Goal: Entertainment & Leisure: Consume media (video, audio)

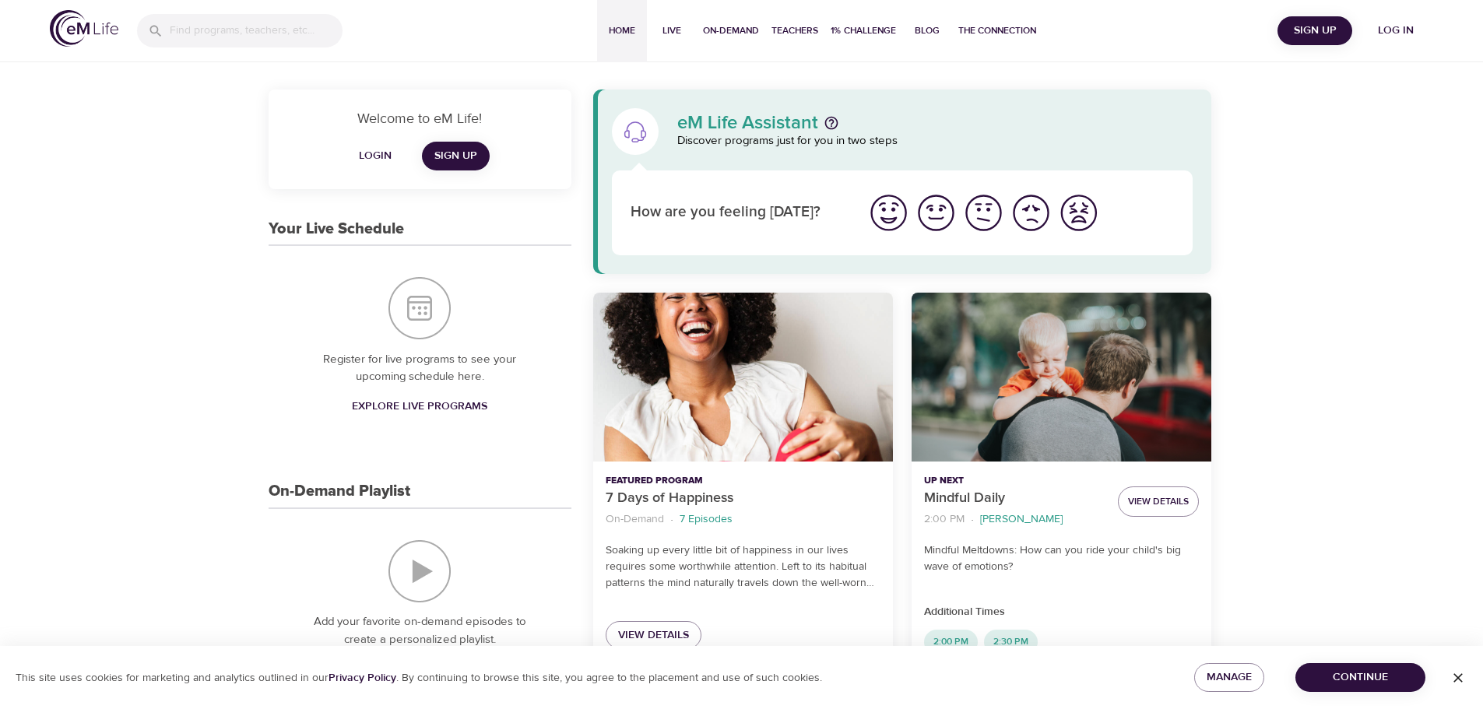
click at [1401, 28] on span "Log in" at bounding box center [1396, 30] width 62 height 19
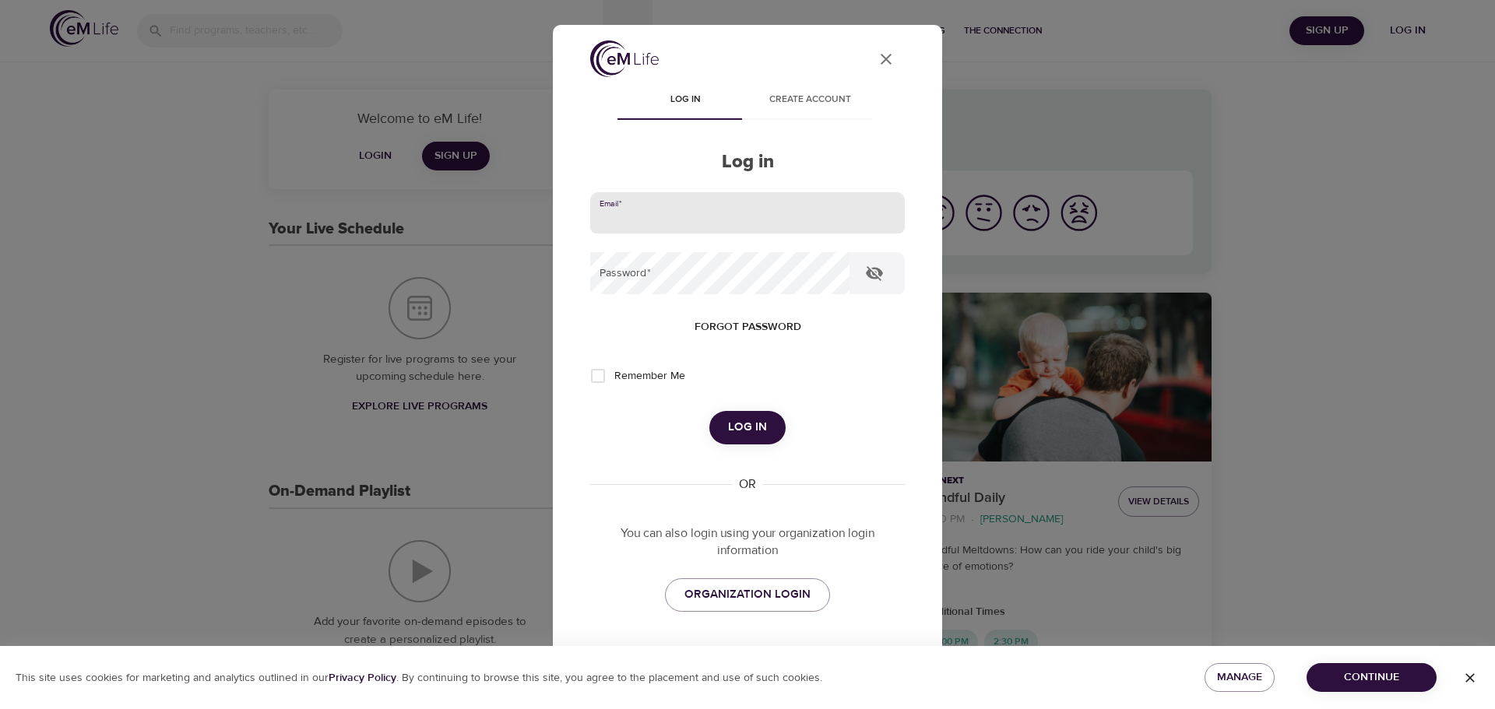
click at [667, 208] on input "email" at bounding box center [747, 213] width 315 height 42
type input "[PERSON_NAME][EMAIL_ADDRESS][DOMAIN_NAME]"
click at [709, 411] on button "Log in" at bounding box center [747, 427] width 76 height 33
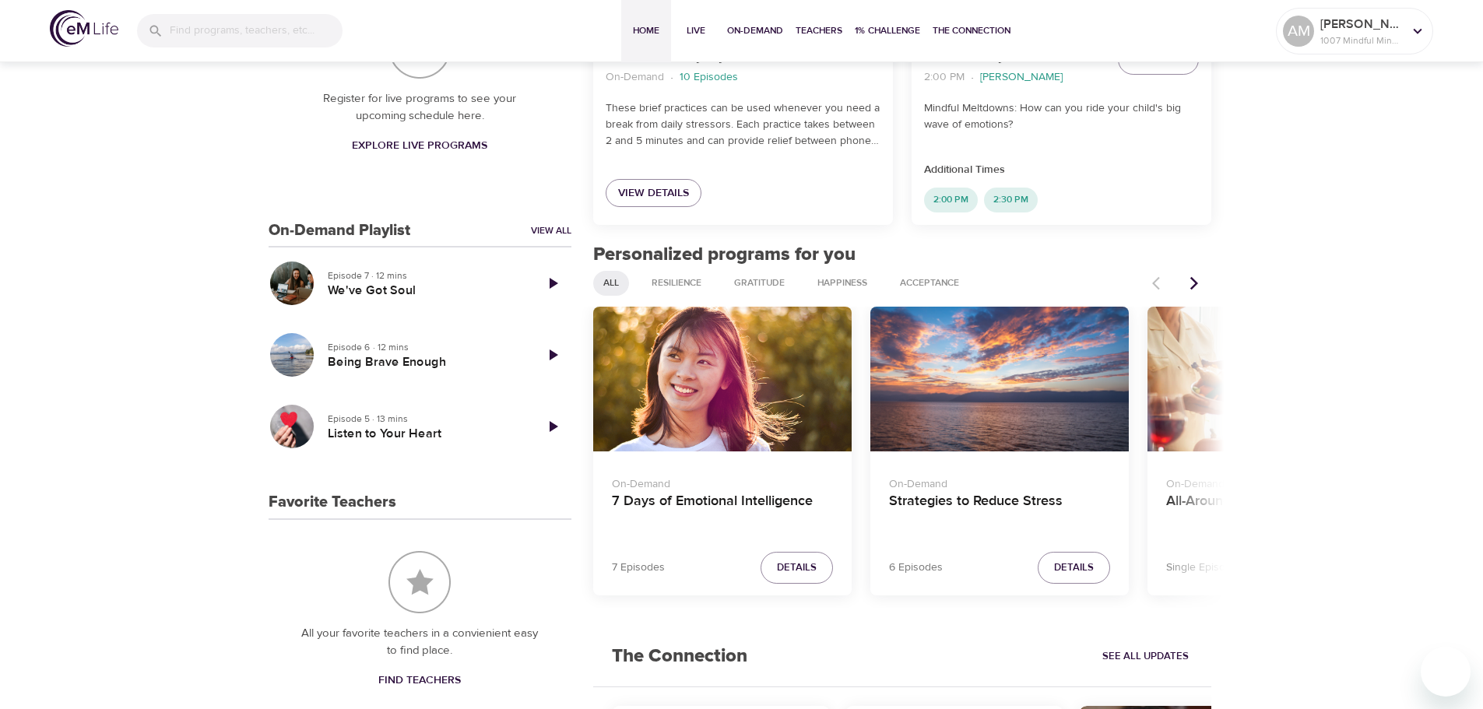
scroll to position [467, 0]
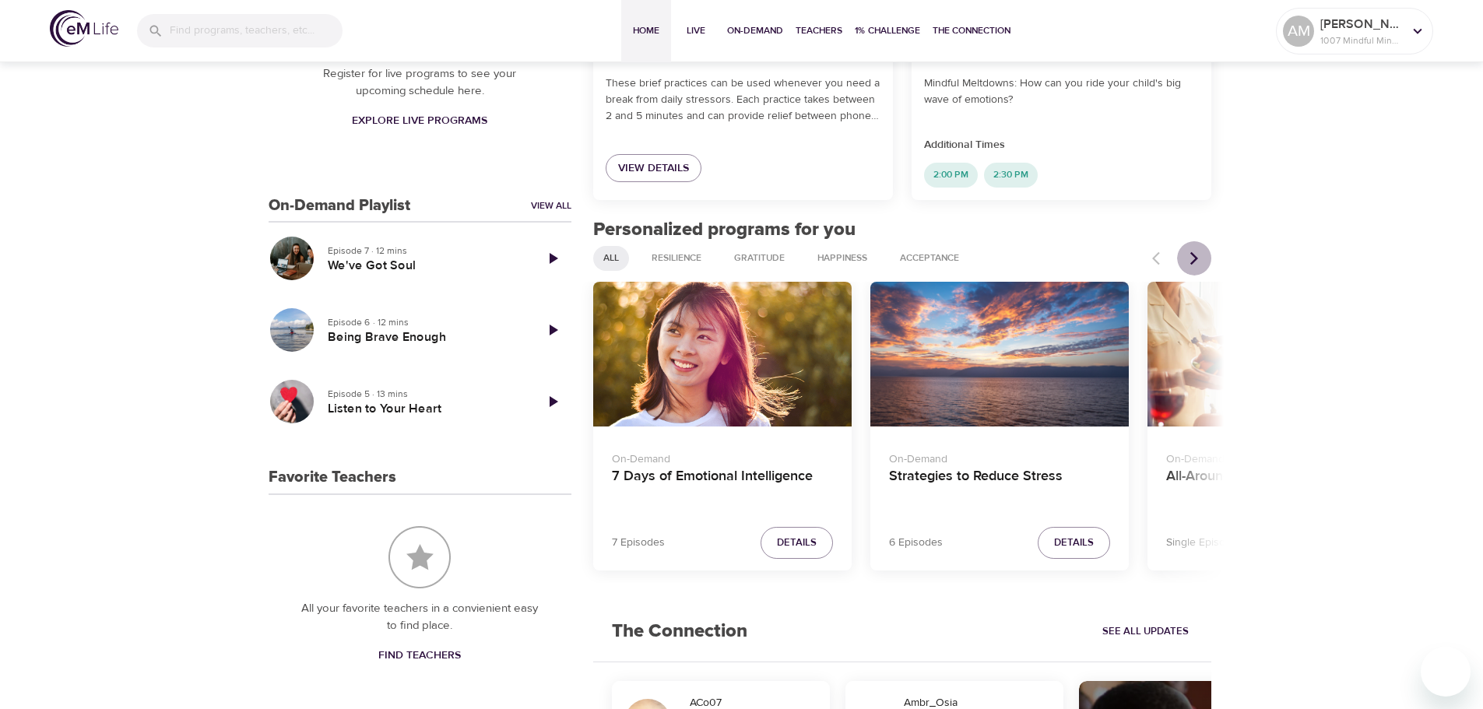
click at [1195, 262] on icon "Next items" at bounding box center [1195, 258] width 8 height 13
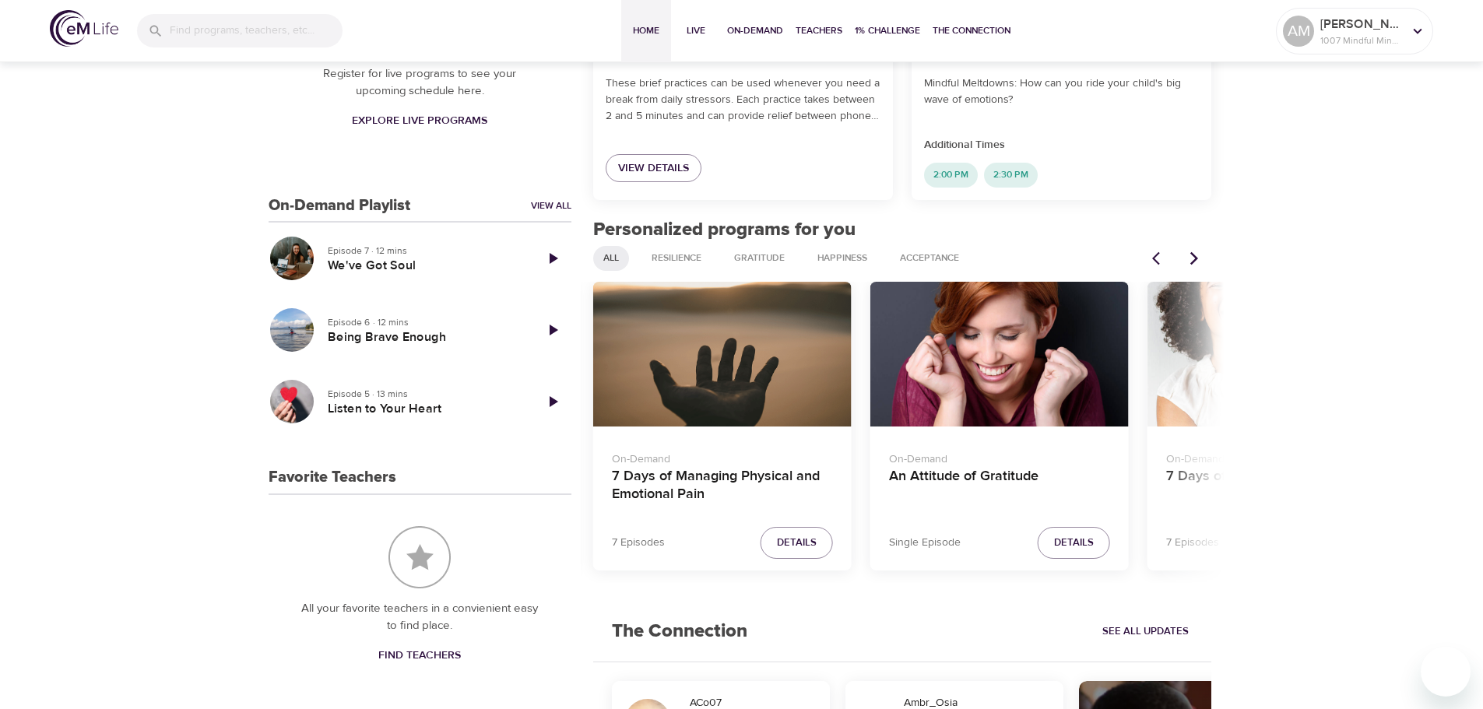
click at [1195, 262] on icon "Next items" at bounding box center [1195, 258] width 8 height 13
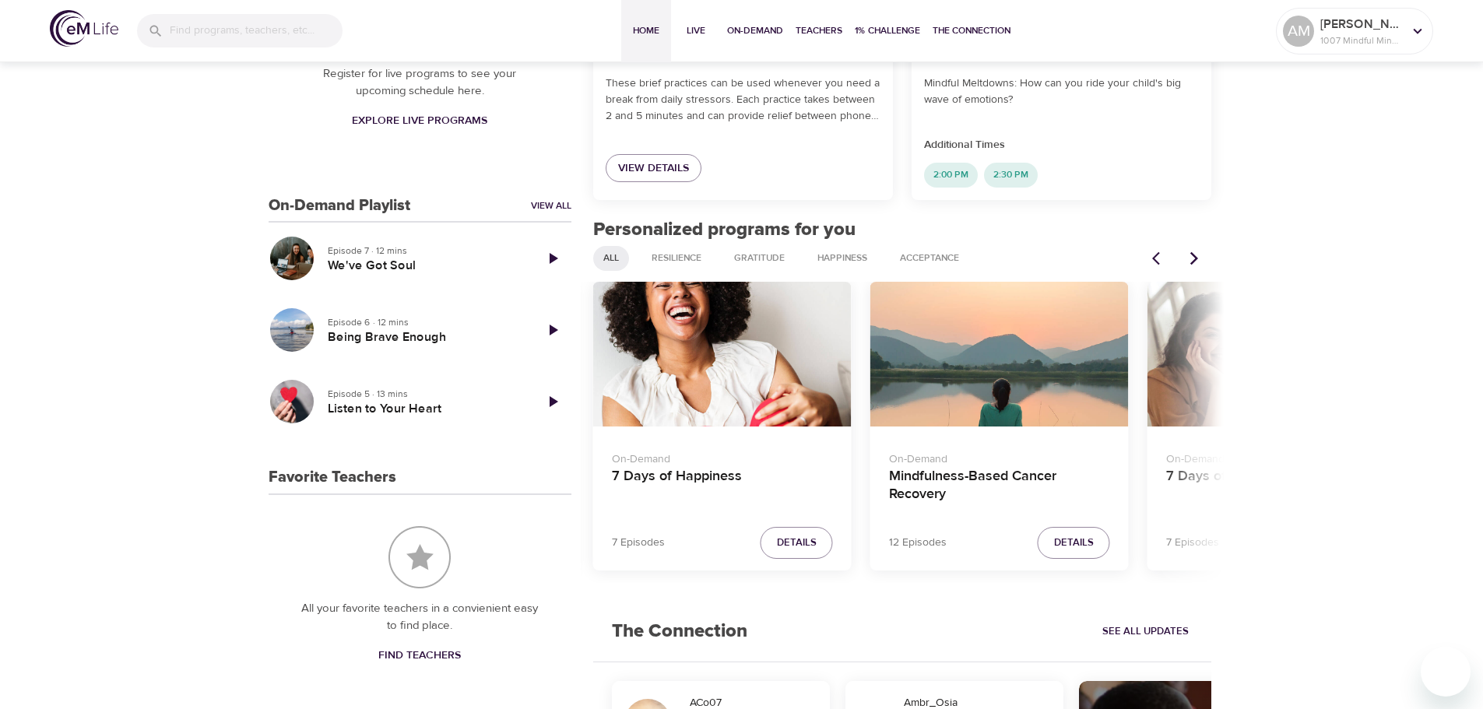
click at [1195, 262] on icon "Next items" at bounding box center [1195, 258] width 8 height 13
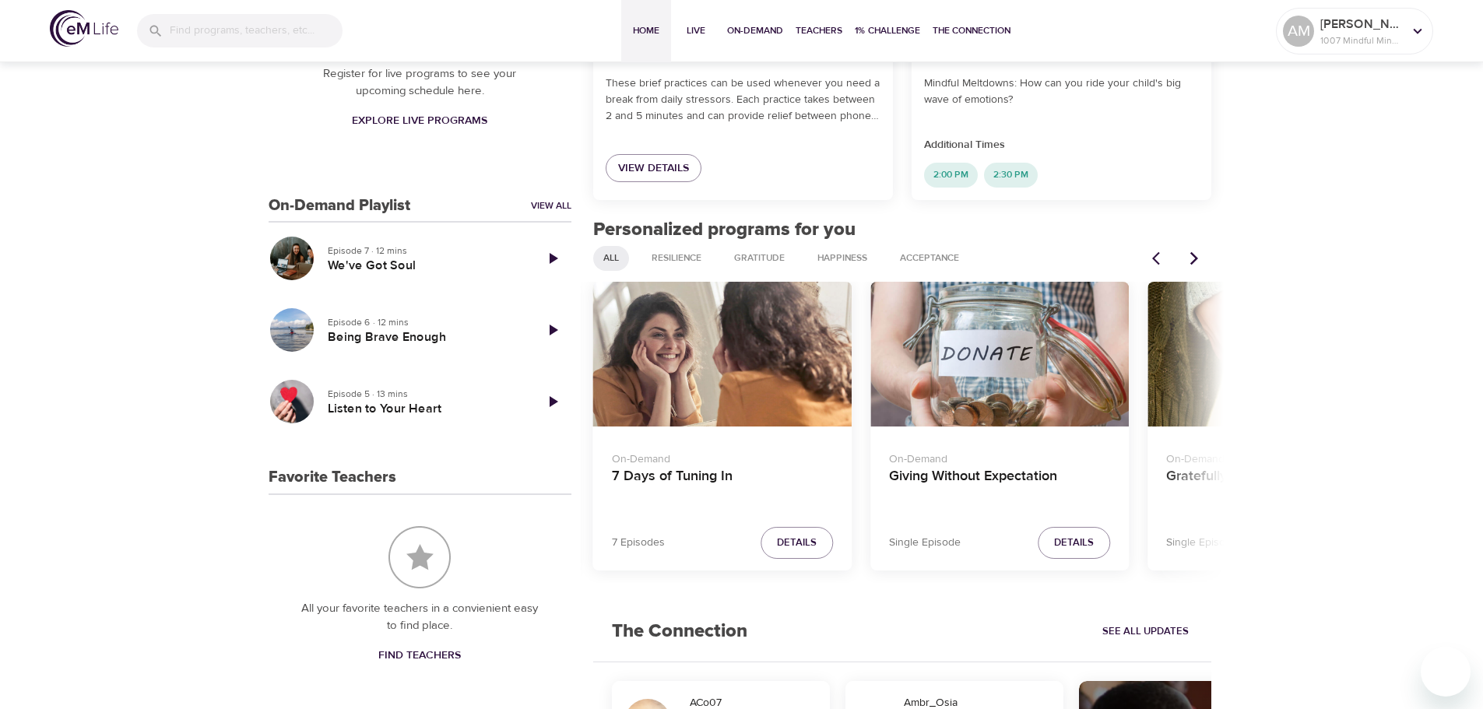
click at [1195, 262] on icon "Next items" at bounding box center [1195, 258] width 8 height 13
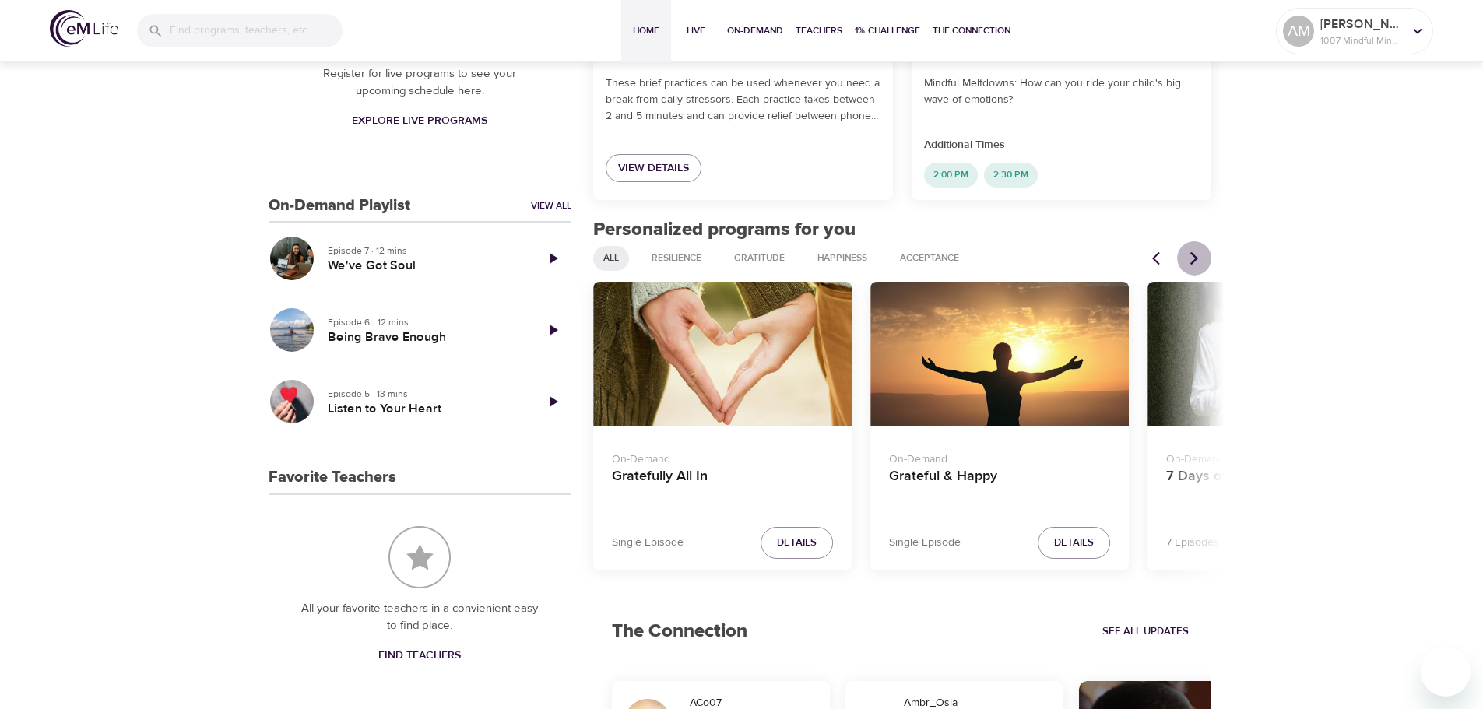
click at [1195, 262] on icon "Next items" at bounding box center [1195, 258] width 8 height 13
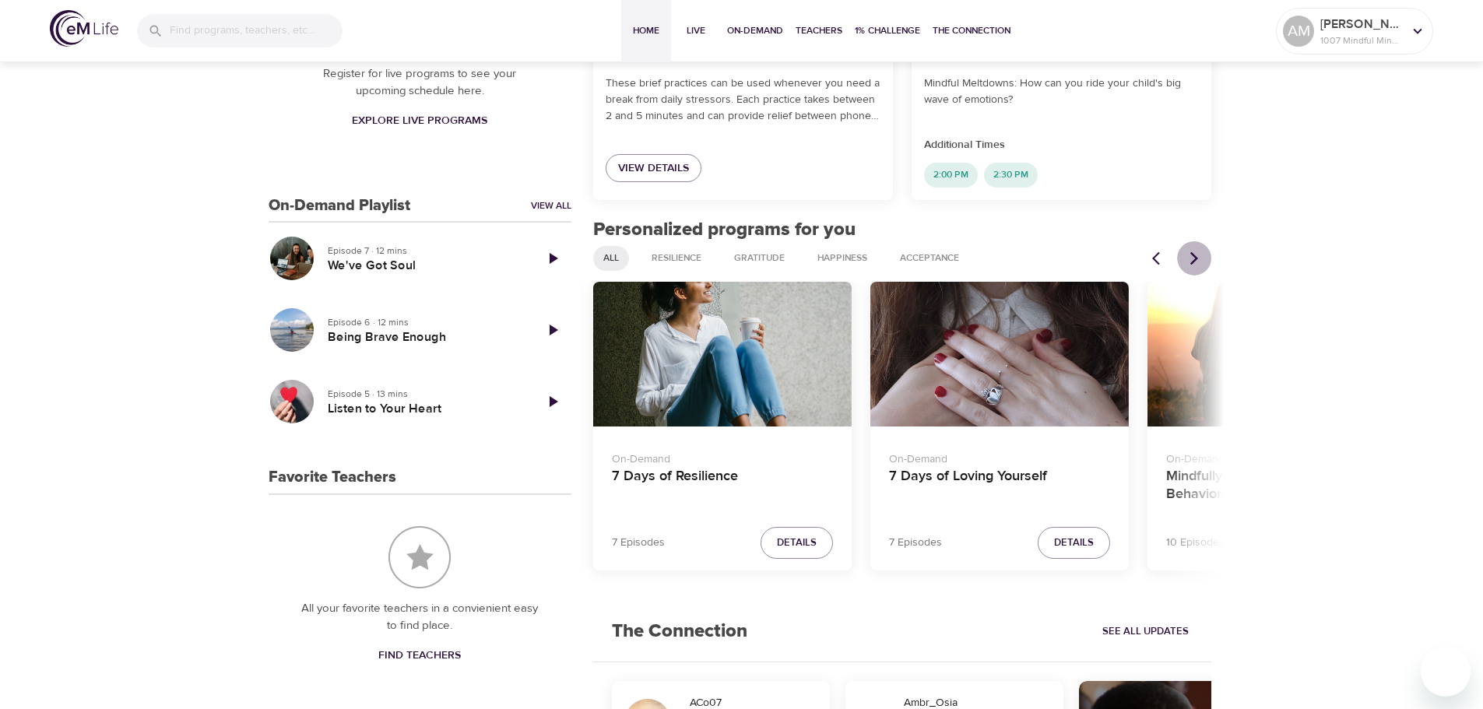
click at [1195, 262] on icon "Next items" at bounding box center [1195, 258] width 8 height 13
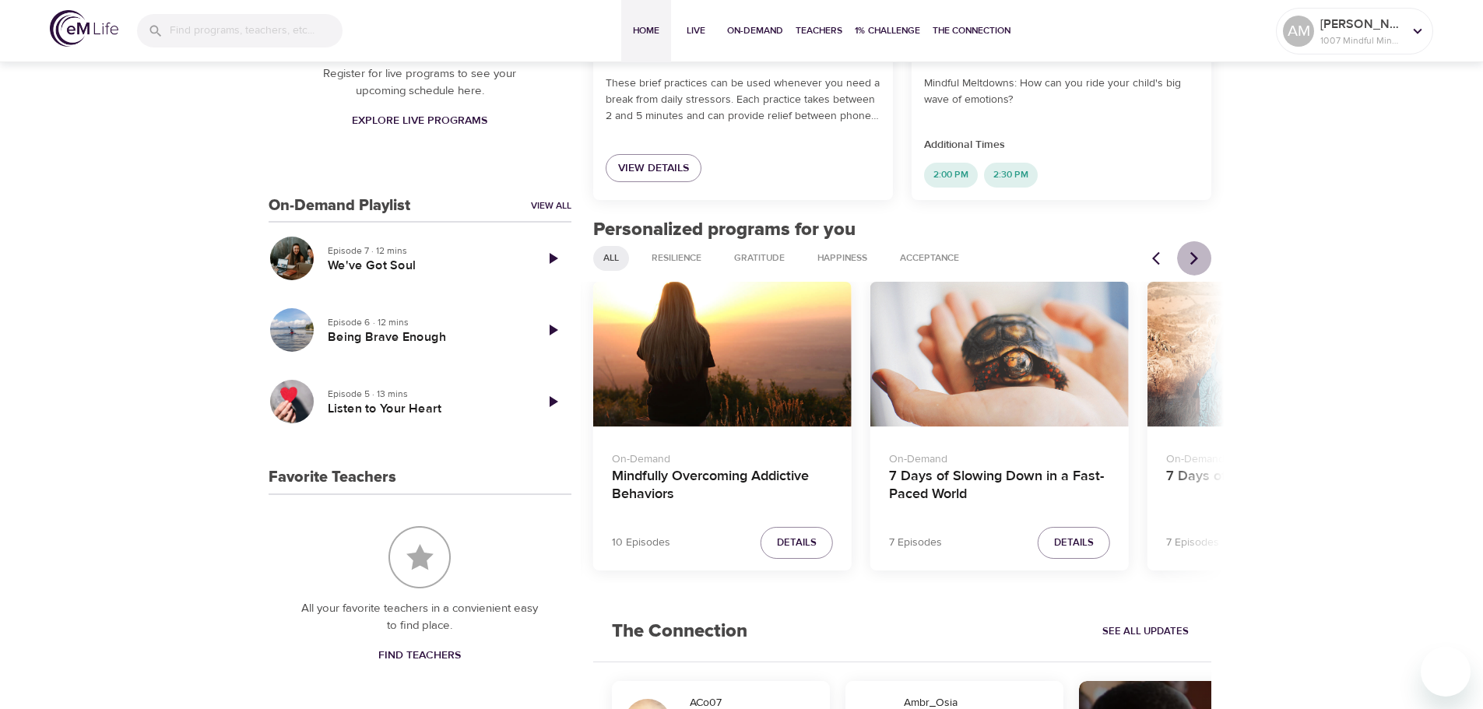
click at [1195, 262] on icon "Next items" at bounding box center [1195, 258] width 8 height 13
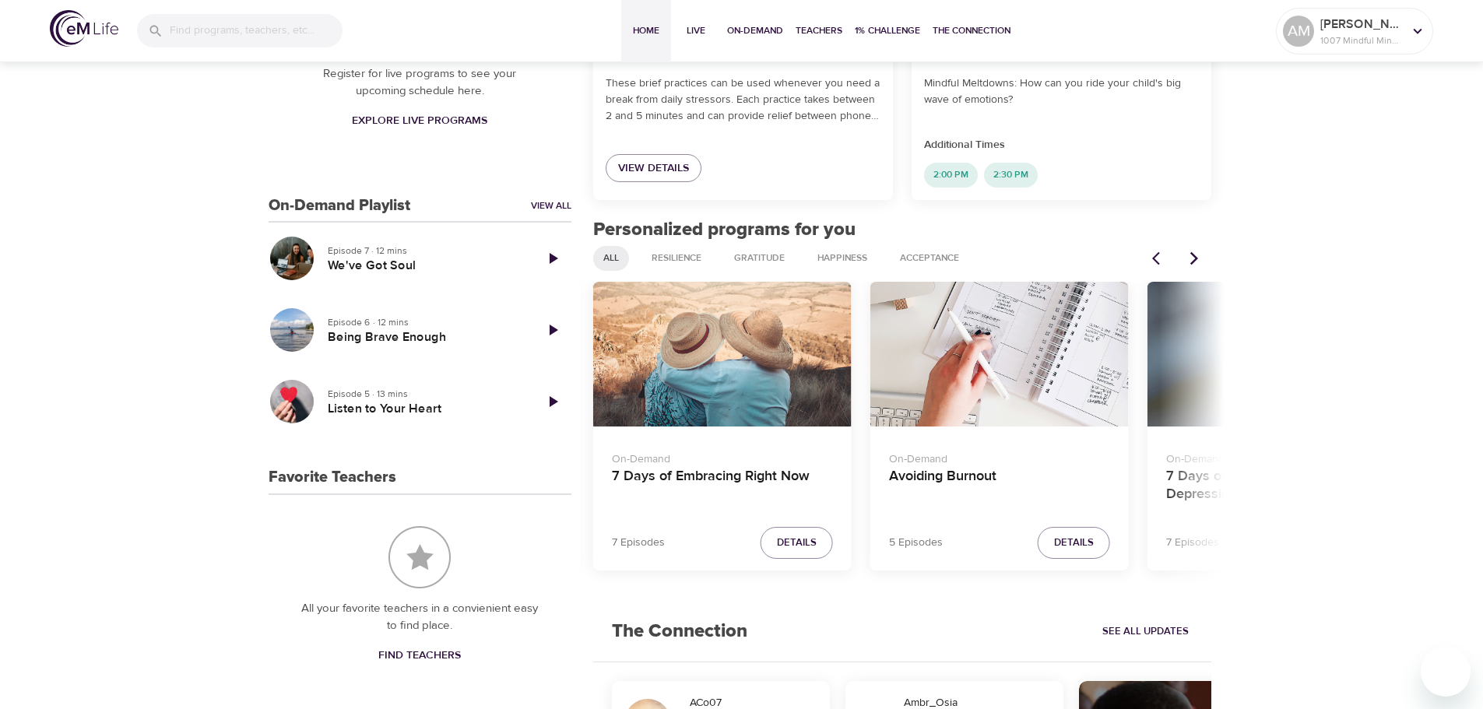
click at [1195, 262] on icon "Next items" at bounding box center [1195, 258] width 8 height 13
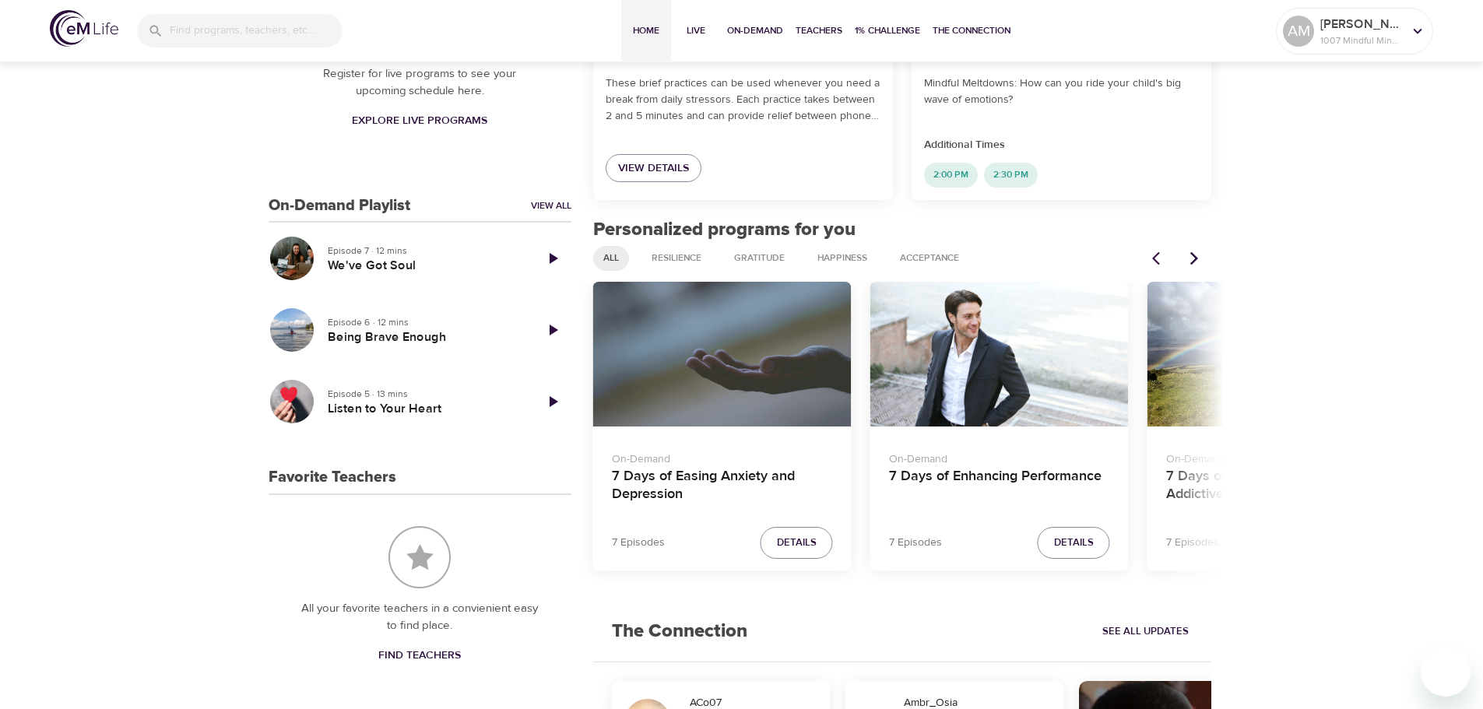
click at [787, 347] on div "7 Days of Easing Anxiety and Depression" at bounding box center [722, 355] width 259 height 146
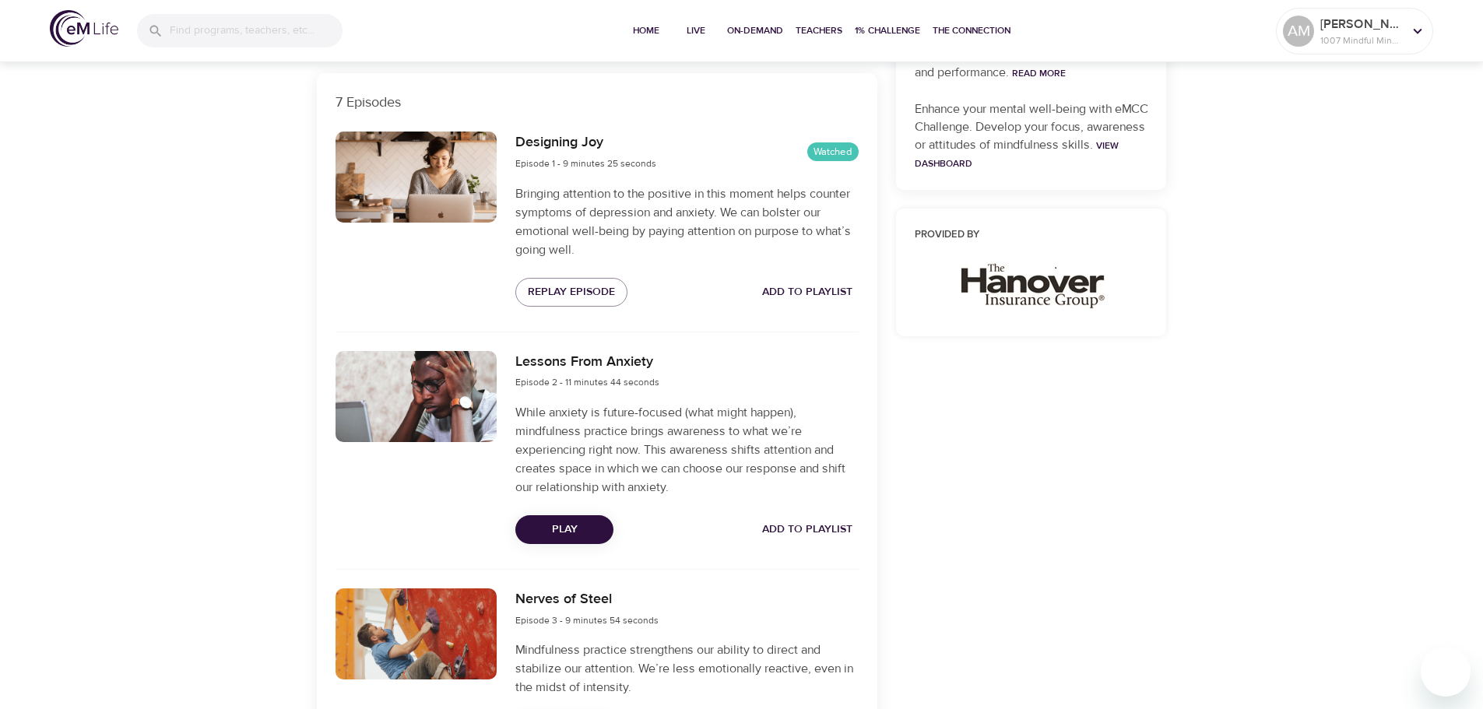
scroll to position [545, 0]
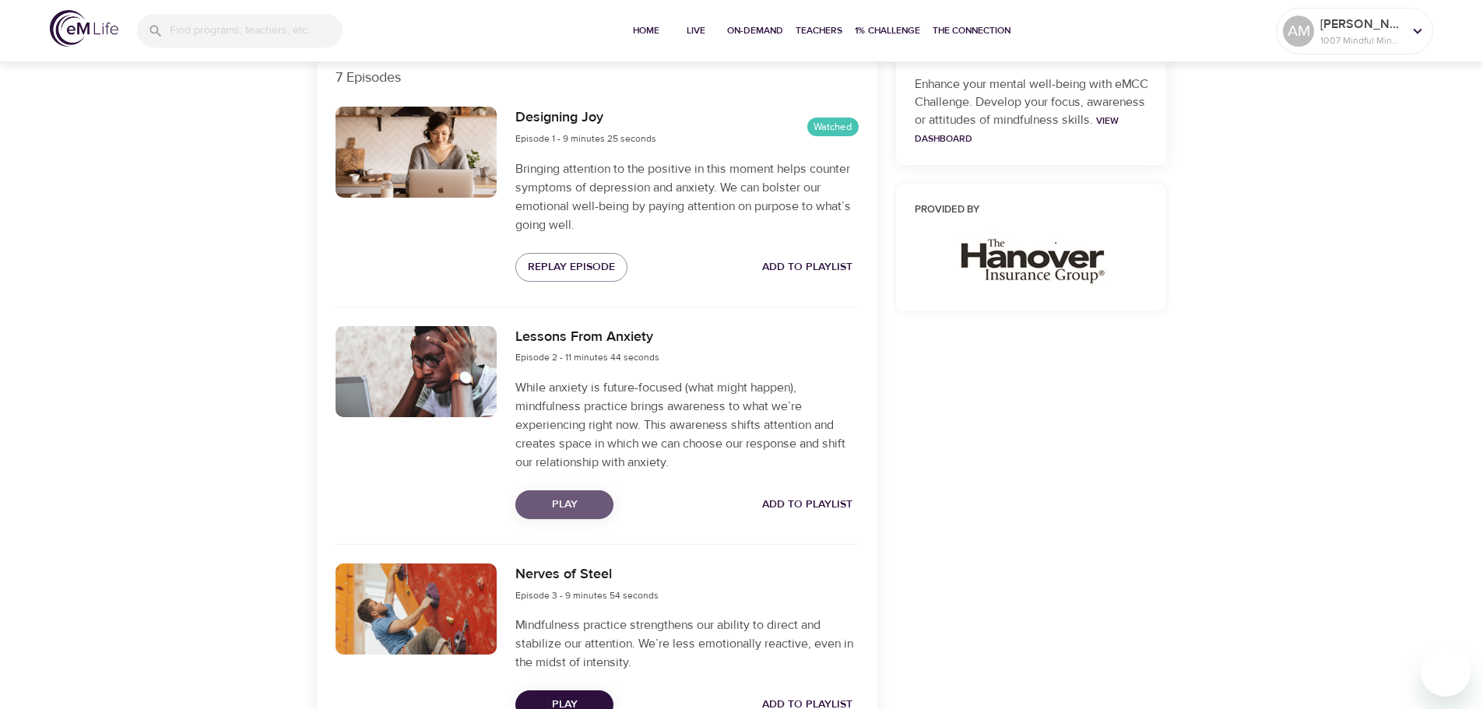
click at [574, 509] on span "Play" at bounding box center [564, 504] width 73 height 19
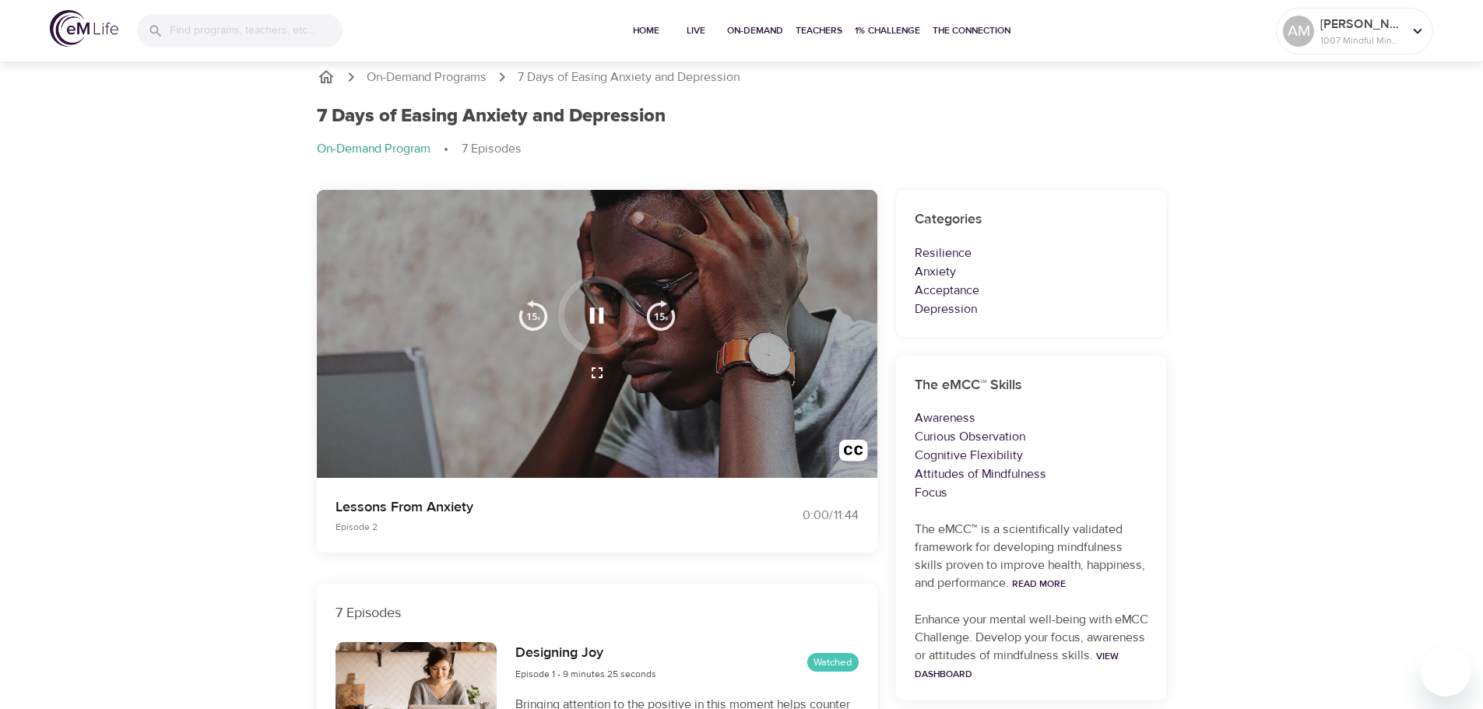
scroll to position [0, 0]
